Goal: Check status: Check status

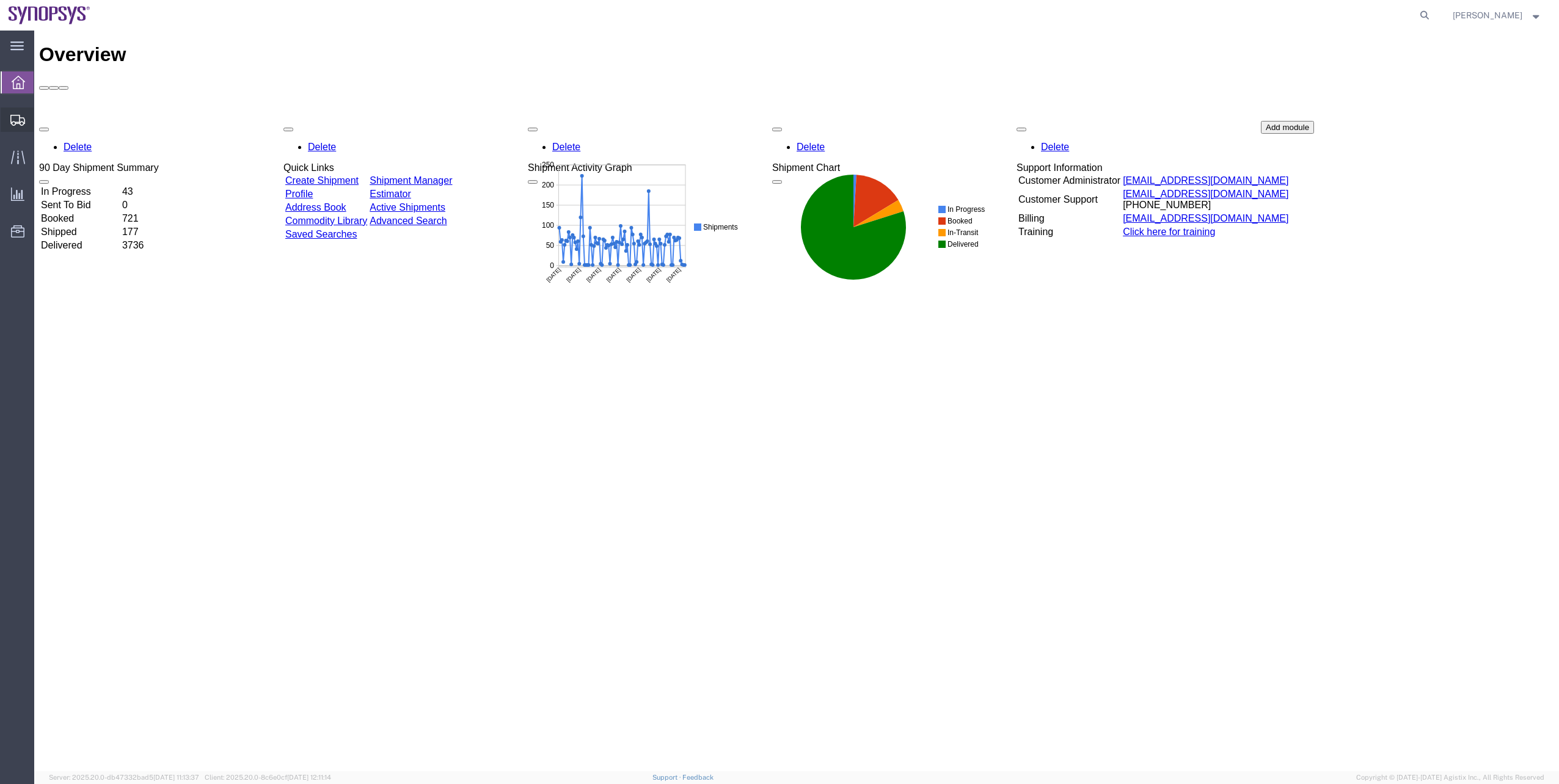
click at [0, 0] on span "Shipment Manager" at bounding box center [0, 0] width 0 height 0
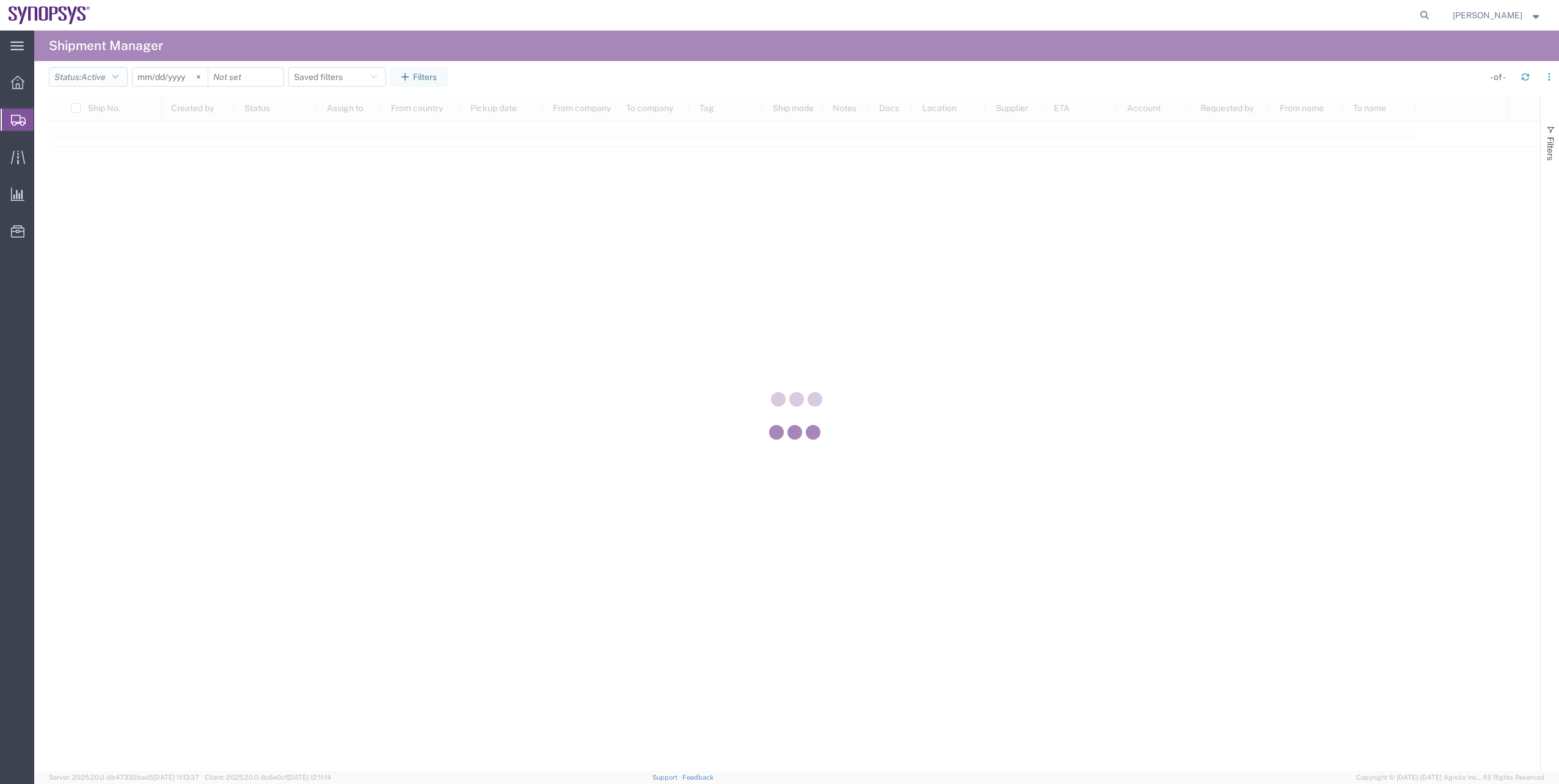
click at [106, 70] on div at bounding box center [797, 400] width 1525 height 741
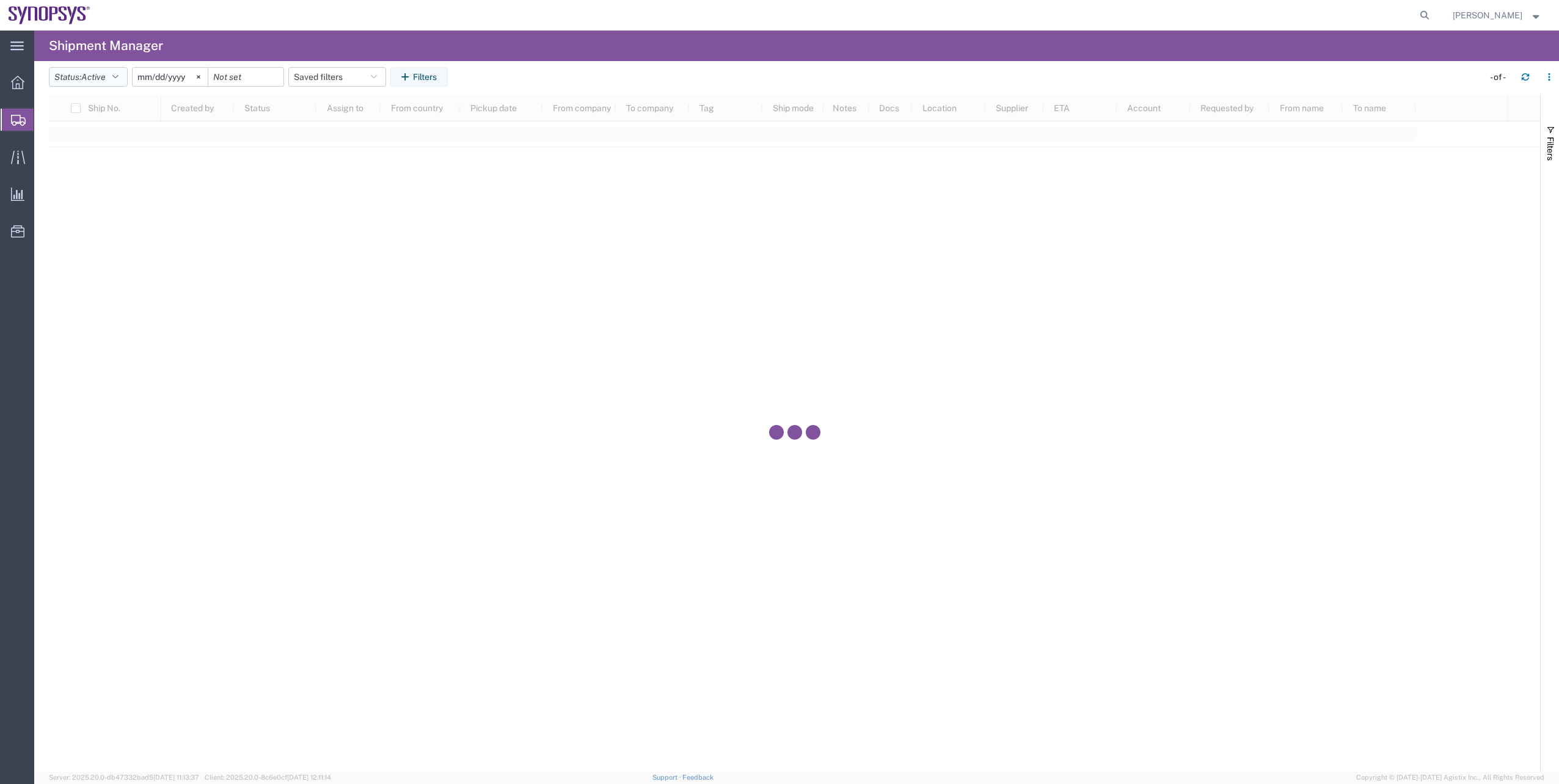
click at [106, 75] on span "Active" at bounding box center [93, 77] width 25 height 10
click at [111, 140] on span "All" at bounding box center [121, 142] width 143 height 19
click at [187, 78] on icon at bounding box center [185, 77] width 3 height 3
click at [415, 68] on button "Filters" at bounding box center [406, 77] width 58 height 19
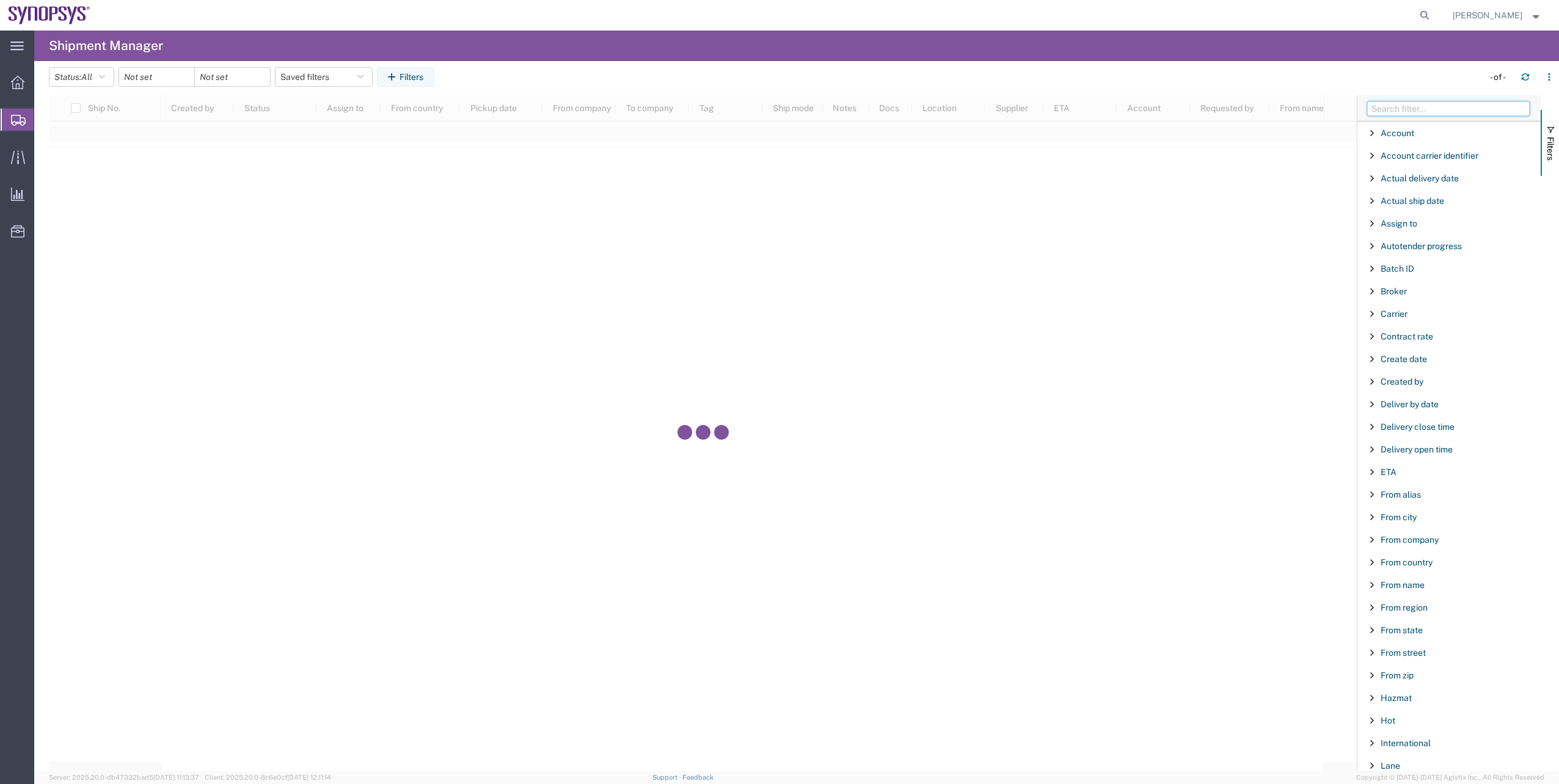
click at [1408, 111] on input "Filter Columns Input" at bounding box center [1448, 109] width 163 height 14
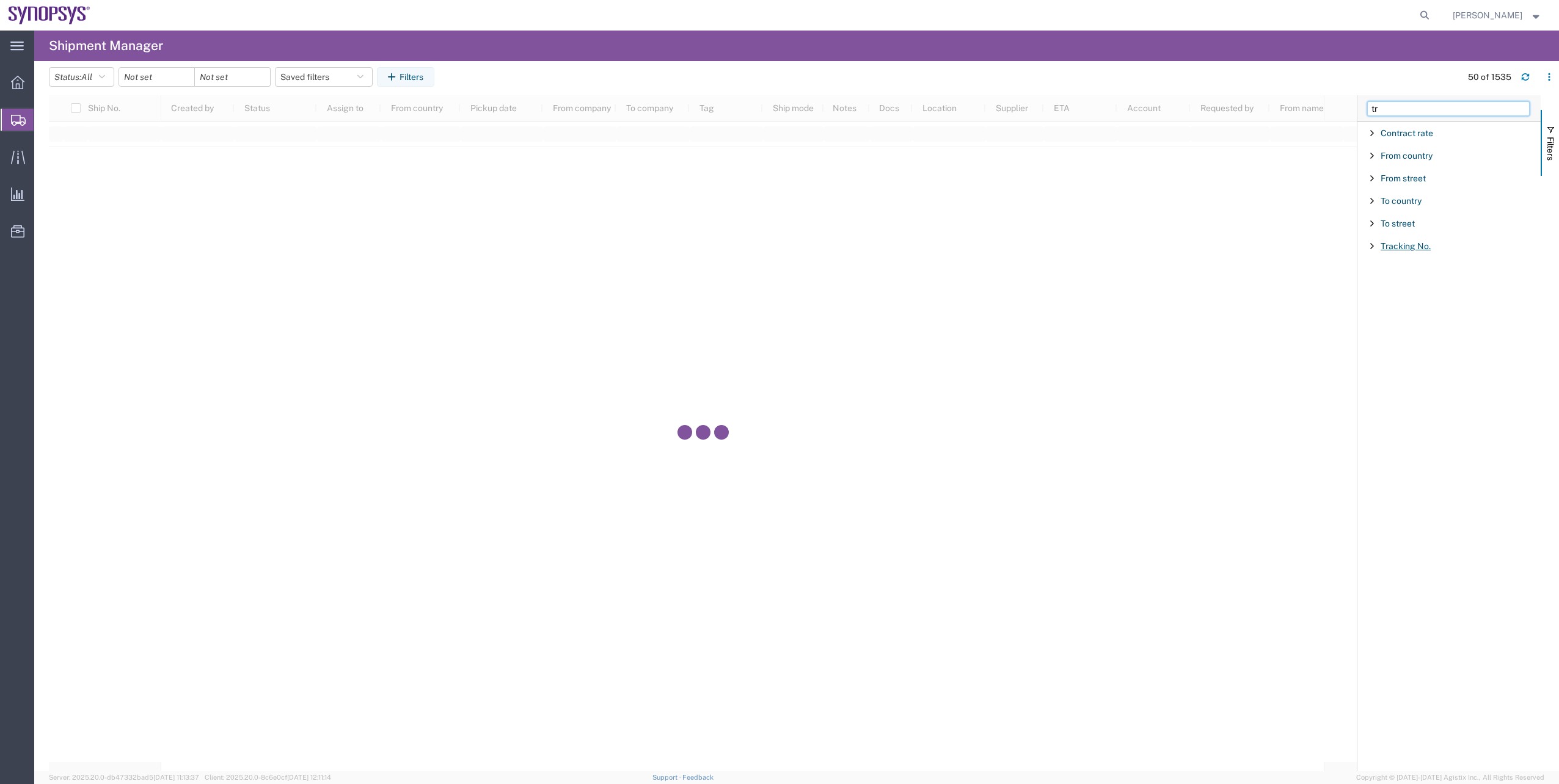
type input "tr"
click at [1401, 241] on span "Tracking No." at bounding box center [1406, 246] width 50 height 10
type input "393722508655"
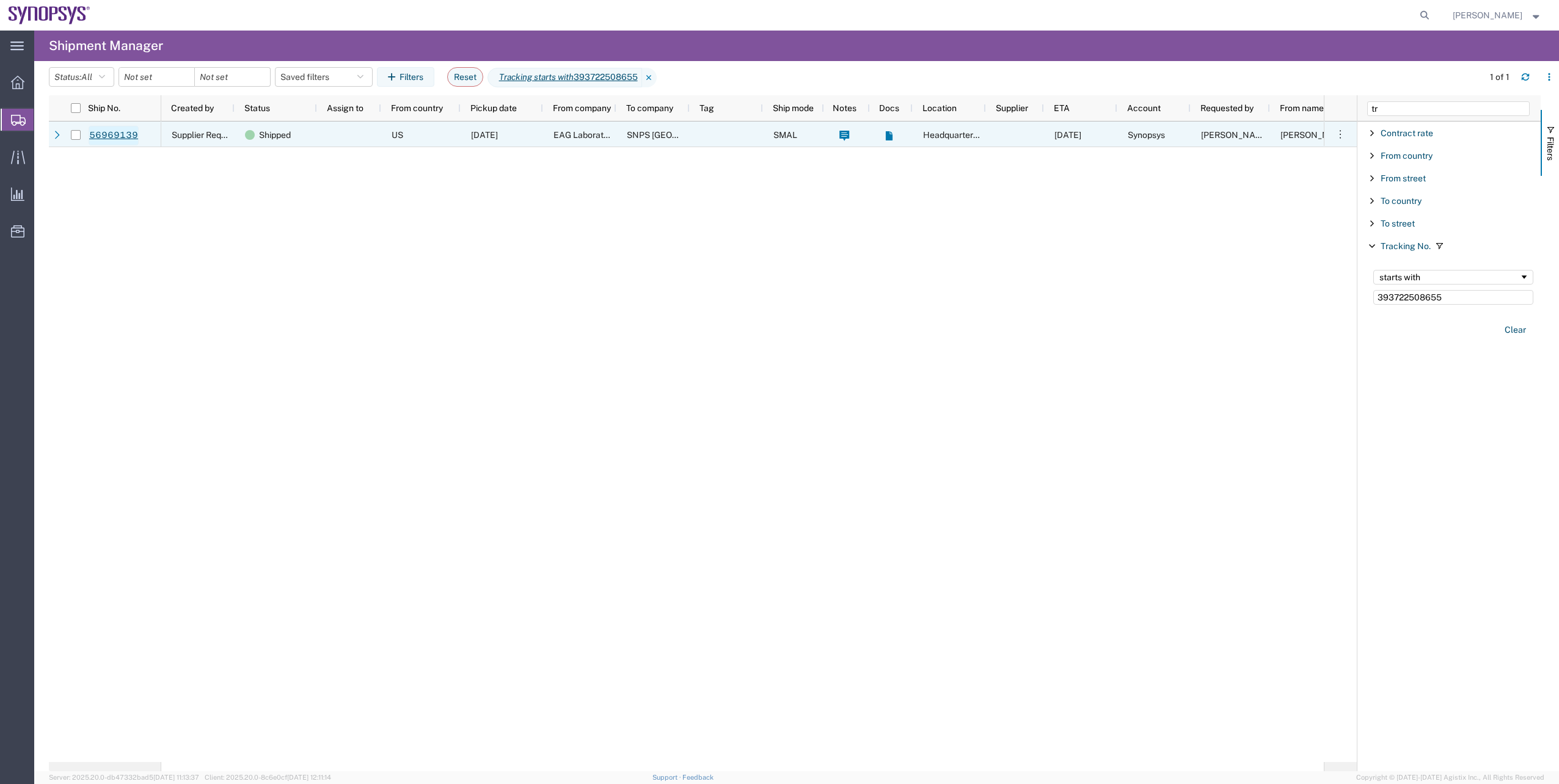
click at [119, 139] on link "56969139" at bounding box center [114, 135] width 50 height 19
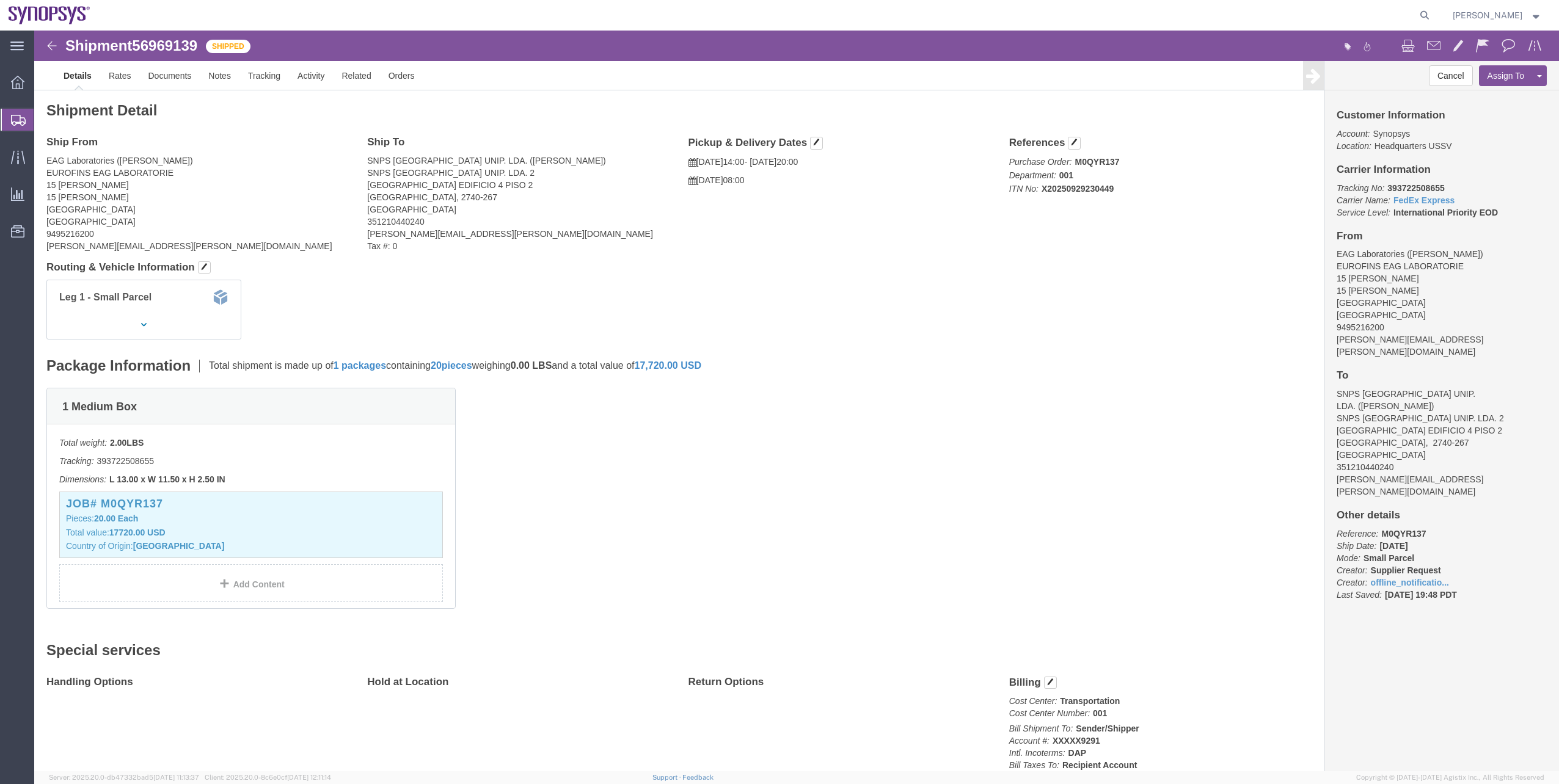
click span "56969139"
copy span "56969139"
